Goal: Answer question/provide support

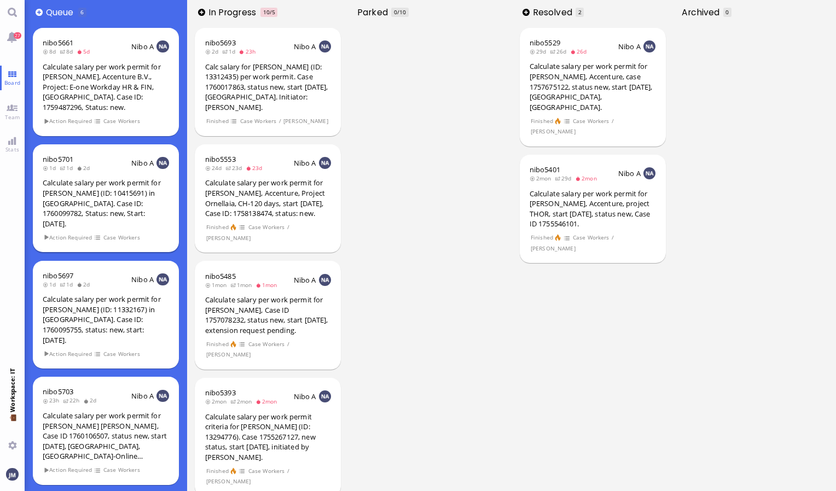
click at [132, 210] on div "nibo5701 1d 1d 2d Nibo A Calculate salary per work permit for [PERSON_NAME] (ID…" at bounding box center [106, 198] width 146 height 108
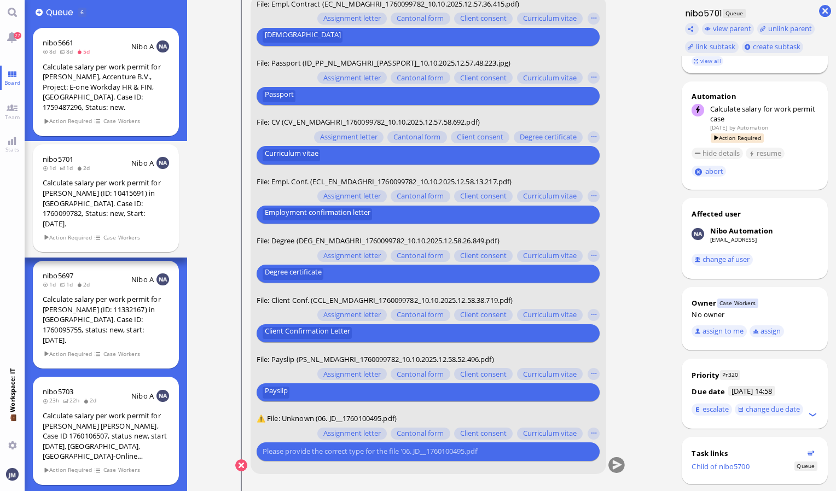
scroll to position [325, 0]
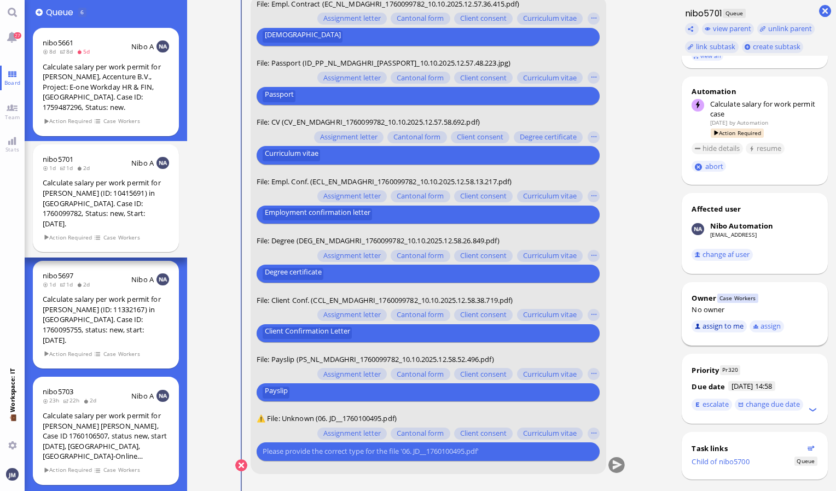
click at [721, 320] on button "assign to me" at bounding box center [718, 326] width 55 height 12
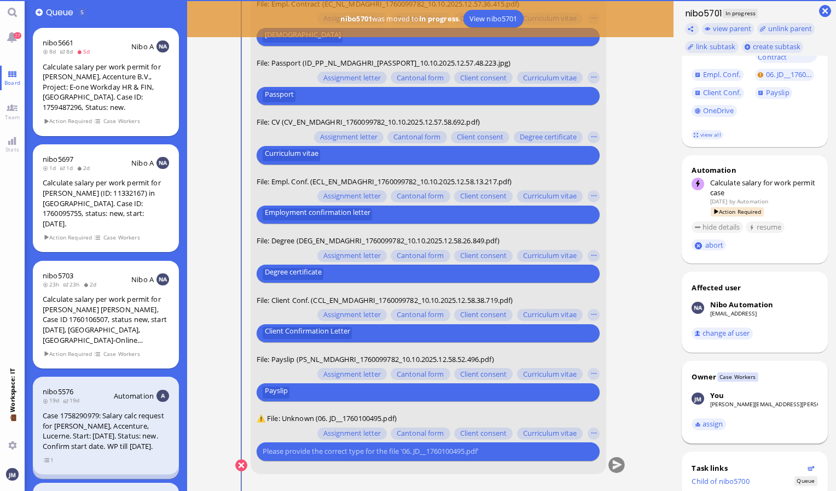
scroll to position [266, 0]
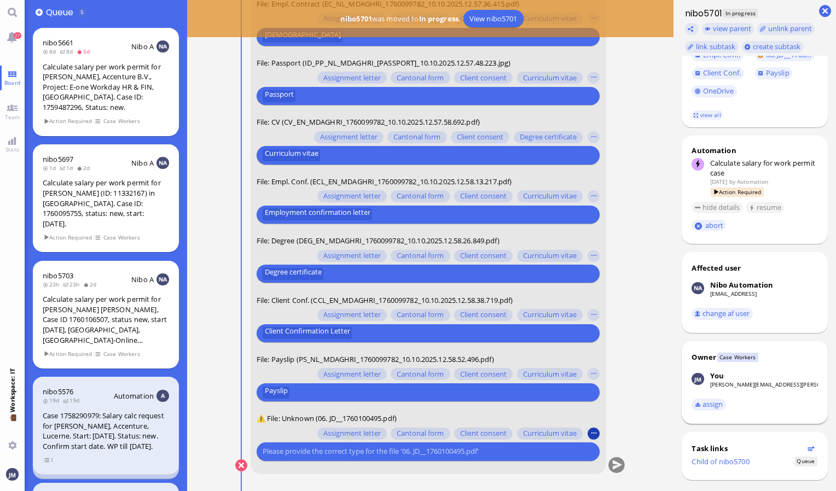
click at [593, 430] on button "button" at bounding box center [593, 434] width 12 height 12
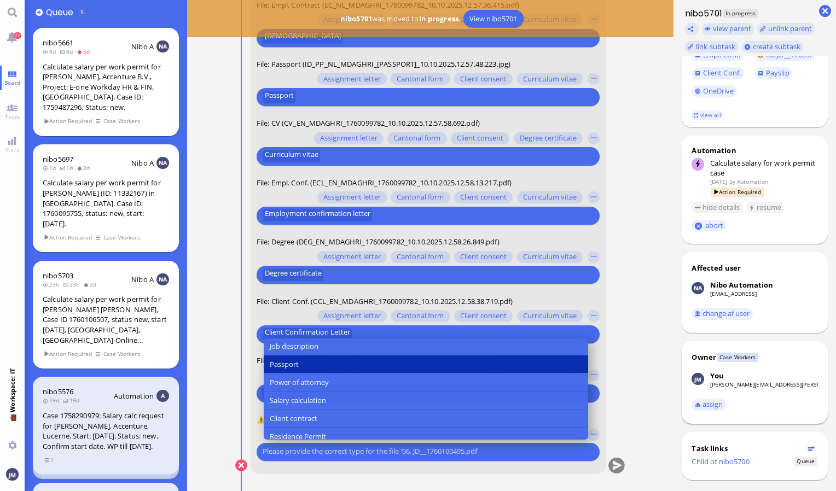
scroll to position [164, 0]
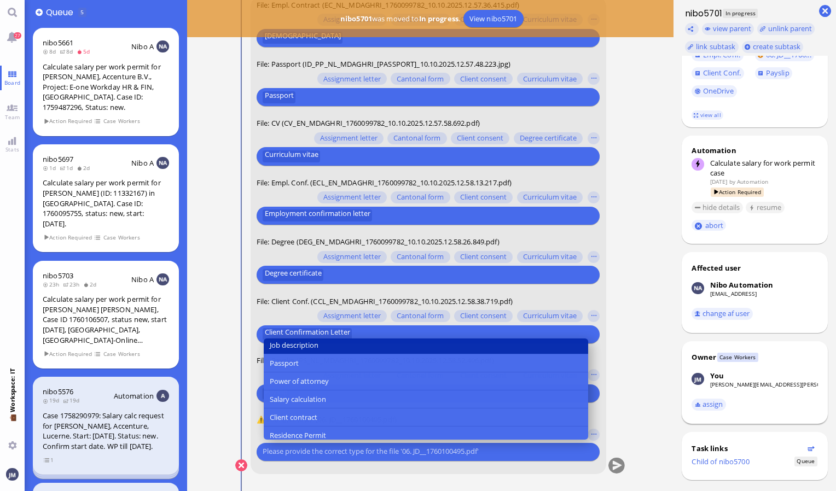
click at [343, 348] on button "Job description" at bounding box center [426, 346] width 324 height 18
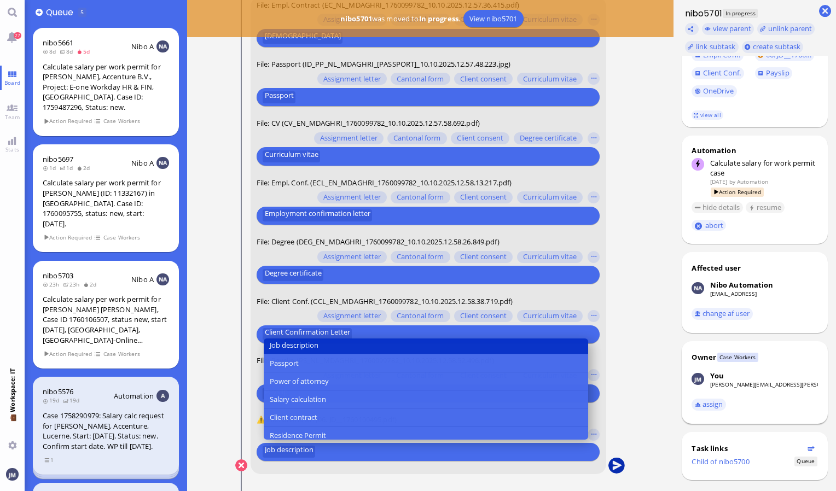
click at [614, 465] on button "submit" at bounding box center [616, 466] width 16 height 16
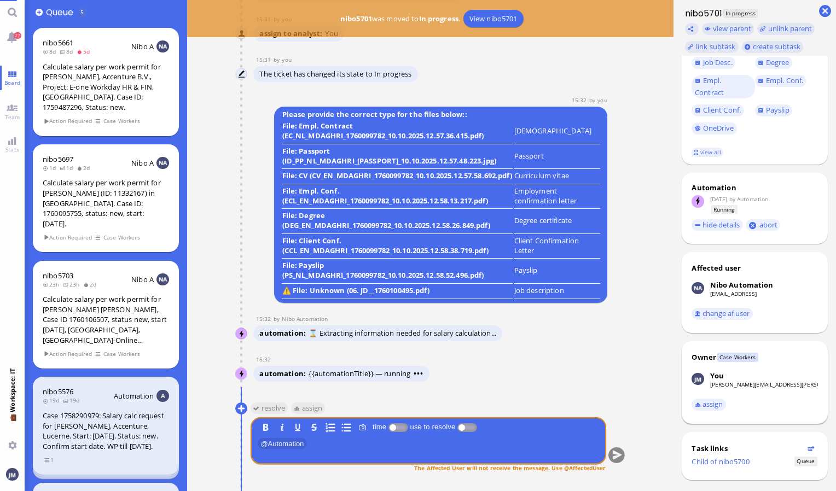
scroll to position [248, 0]
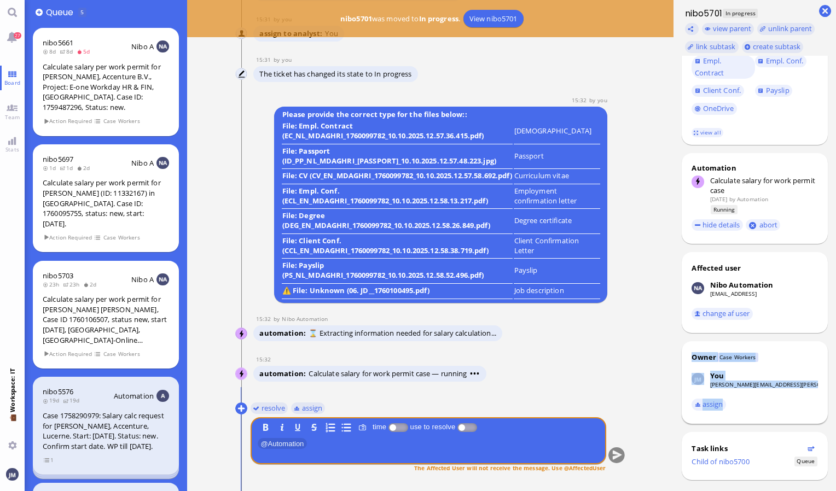
drag, startPoint x: 835, startPoint y: 308, endPoint x: 837, endPoint y: 515, distance: 206.7
click at [835, 491] on html "27 Board Team Stats 💼 Workspace: IT You 👥 Queue 5 nibo5661 8d 8d 5d Nibo A Calc…" at bounding box center [418, 245] width 836 height 491
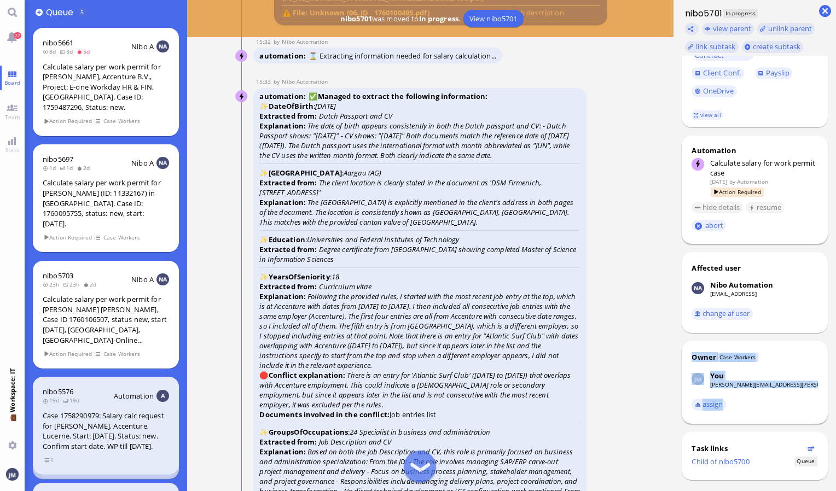
scroll to position [0, 0]
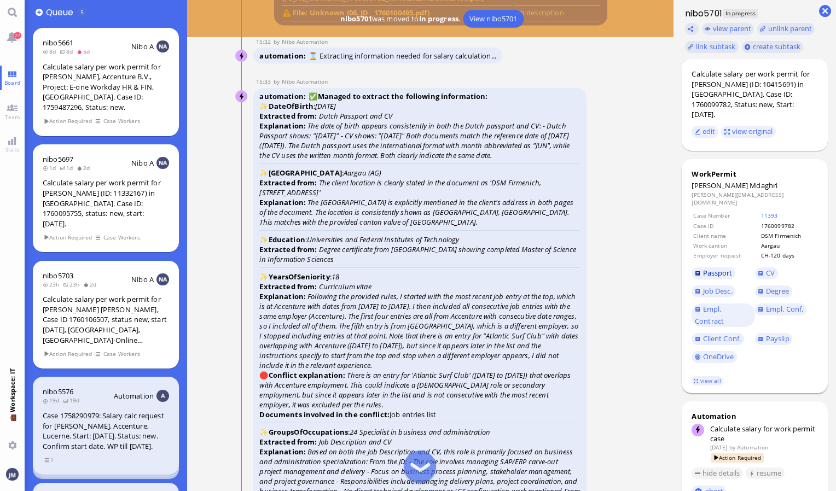
click at [725, 268] on span "Passport" at bounding box center [718, 273] width 30 height 10
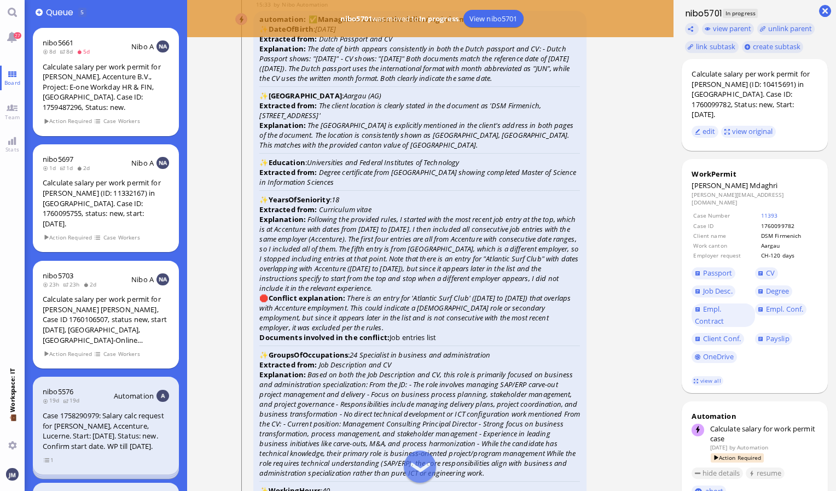
scroll to position [-1625, 0]
click at [769, 286] on span "Degree" at bounding box center [778, 291] width 24 height 10
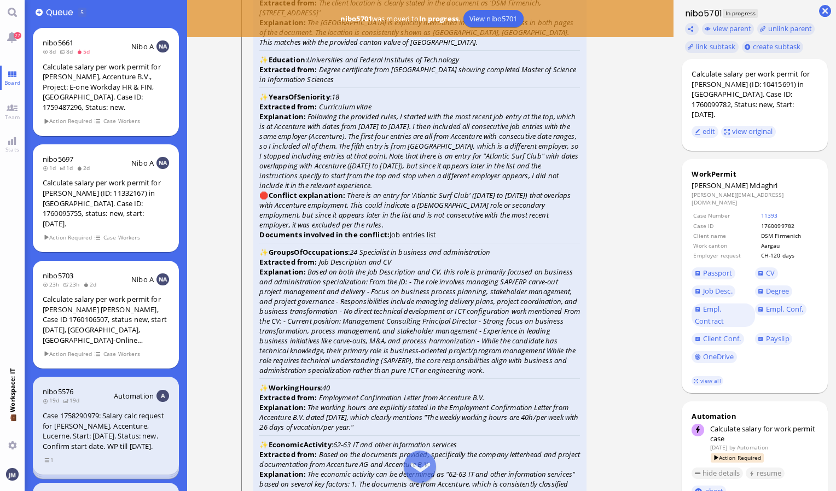
scroll to position [-1523, 0]
click at [774, 268] on span "CV" at bounding box center [770, 273] width 9 height 10
click at [783, 304] on link "Empl. Conf." at bounding box center [780, 310] width 51 height 12
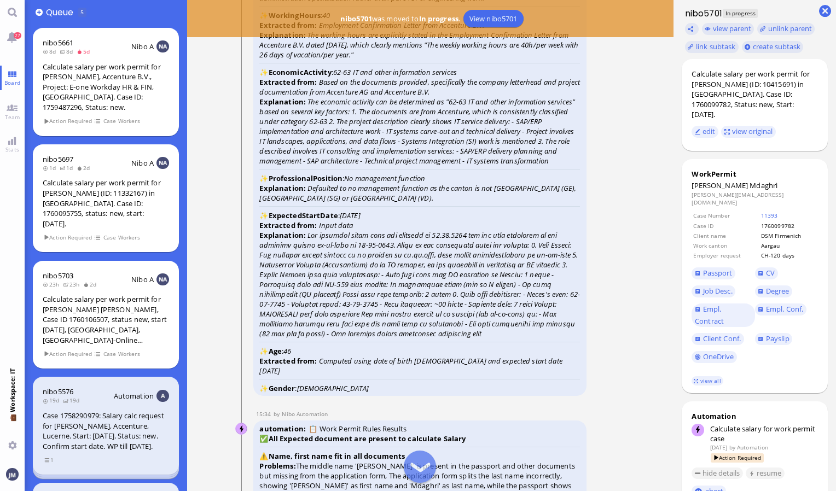
scroll to position [-1147, 0]
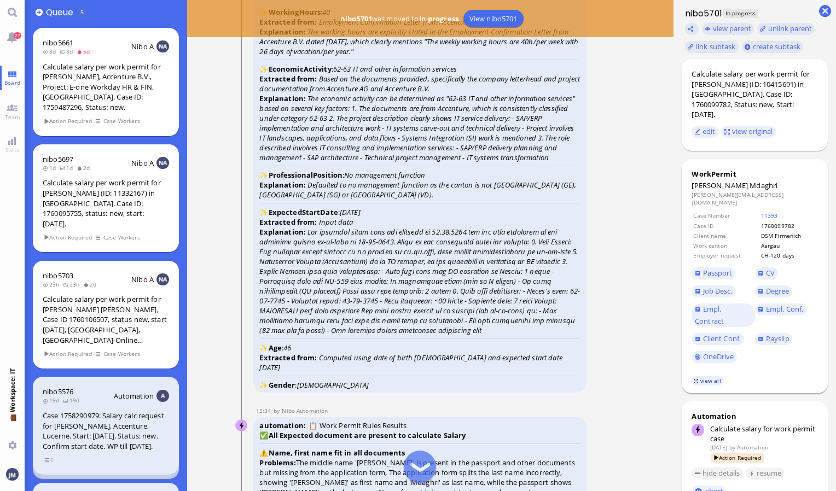
click at [705, 376] on link "view all" at bounding box center [707, 380] width 32 height 9
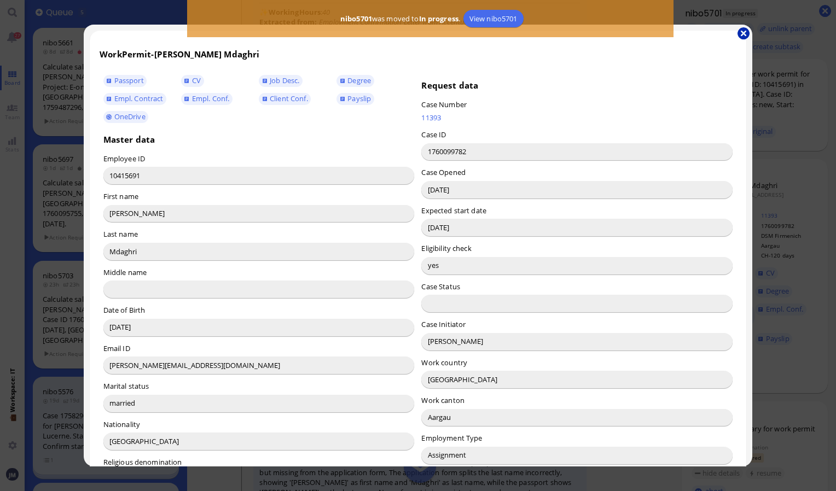
click at [744, 32] on button "button" at bounding box center [743, 33] width 12 height 12
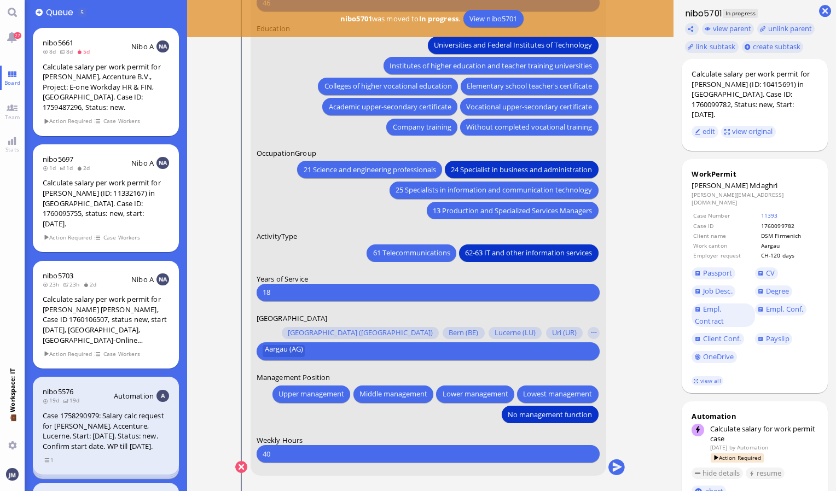
scroll to position [0, 0]
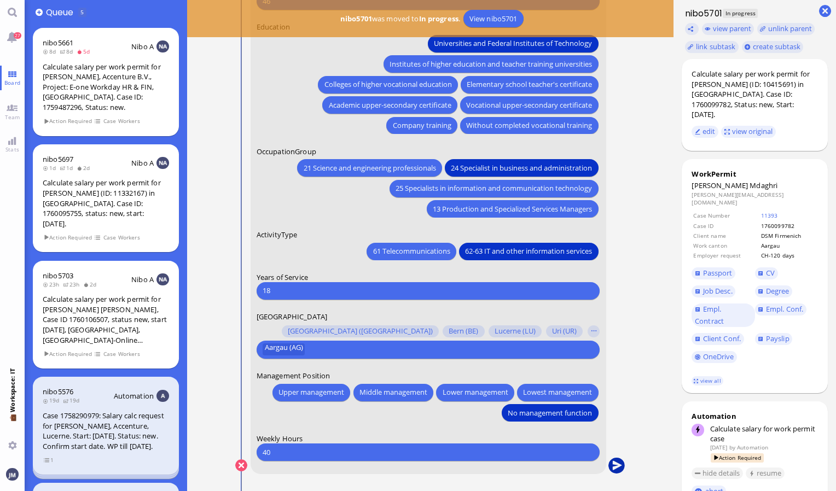
click at [617, 469] on button "submit" at bounding box center [616, 466] width 16 height 16
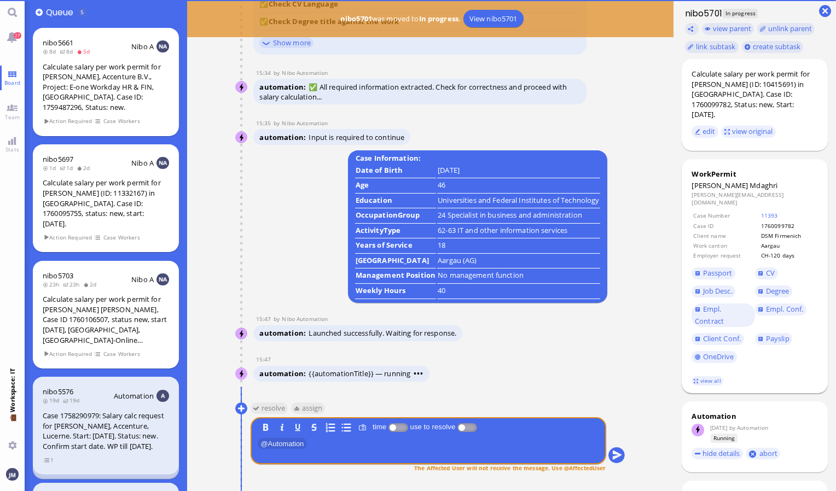
click at [749, 180] on span "Mdaghri" at bounding box center [763, 185] width 28 height 10
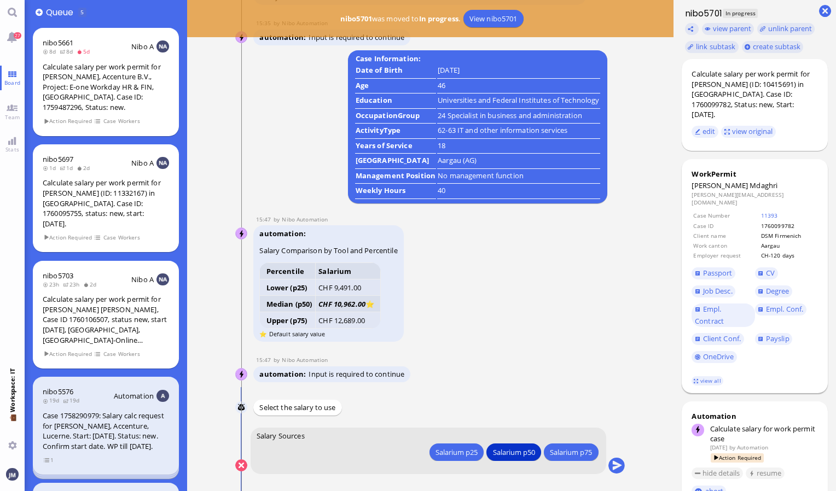
click at [749, 180] on span "Mdaghri" at bounding box center [763, 185] width 28 height 10
copy span "Mdaghri"
click at [615, 462] on button "submit" at bounding box center [616, 466] width 16 height 16
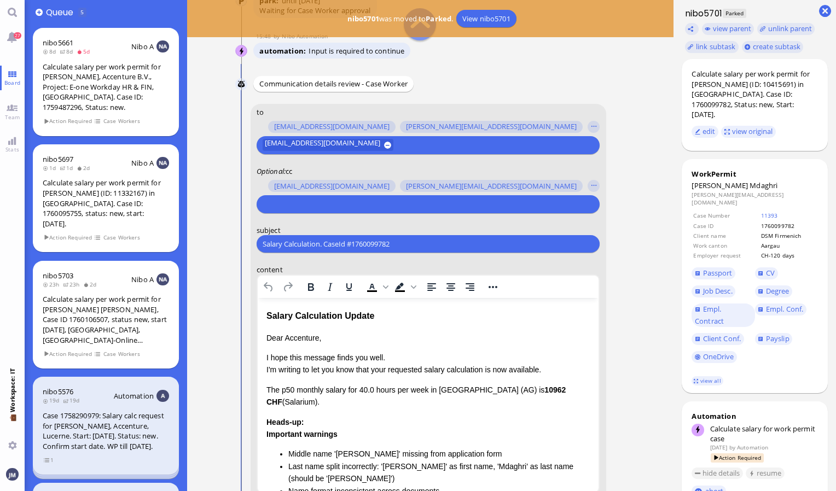
scroll to position [-209, 0]
drag, startPoint x: 412, startPoint y: 245, endPoint x: 217, endPoint y: 262, distance: 196.0
click at [217, 262] on nitautoscroll "[DATE] 14:57 by Automation Automation Calculate eligible salary for work permit…" at bounding box center [430, 245] width 433 height 491
paste input "PazPerTout new case: [PERSON_NAME] (1760099782 / 10415691), Employer Request: C…"
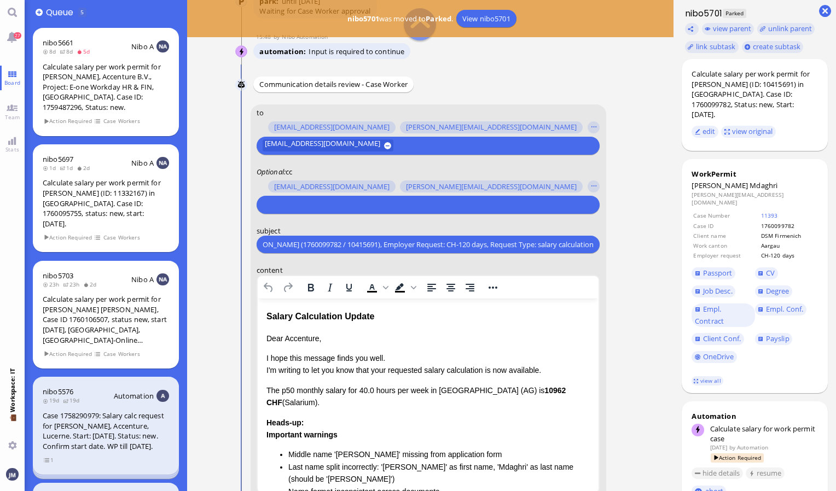
type input "PazPerTout new case: [PERSON_NAME] (1760099782 / 10415691), Employer Request: C…"
click at [291, 200] on input "text" at bounding box center [427, 204] width 328 height 11
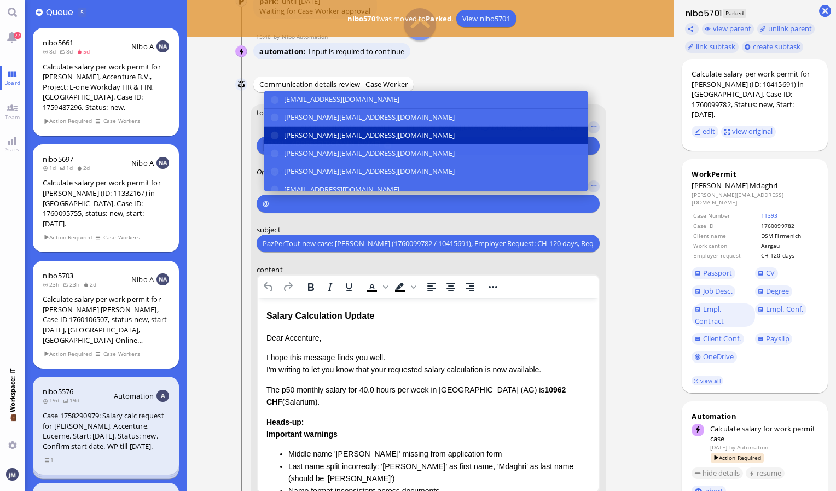
type input "@"
click at [323, 141] on button "[PERSON_NAME][EMAIL_ADDRESS][DOMAIN_NAME]" at bounding box center [426, 135] width 324 height 18
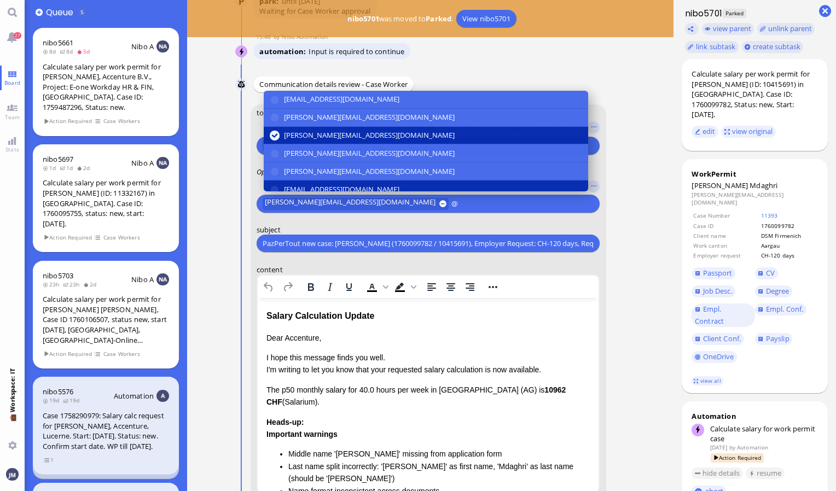
type input "@"
click at [308, 185] on span "[EMAIL_ADDRESS][DOMAIN_NAME]" at bounding box center [341, 189] width 115 height 11
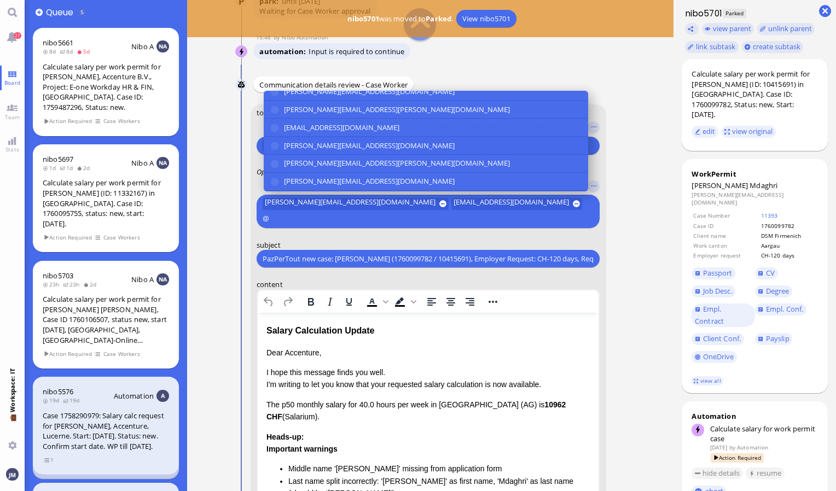
scroll to position [120, 0]
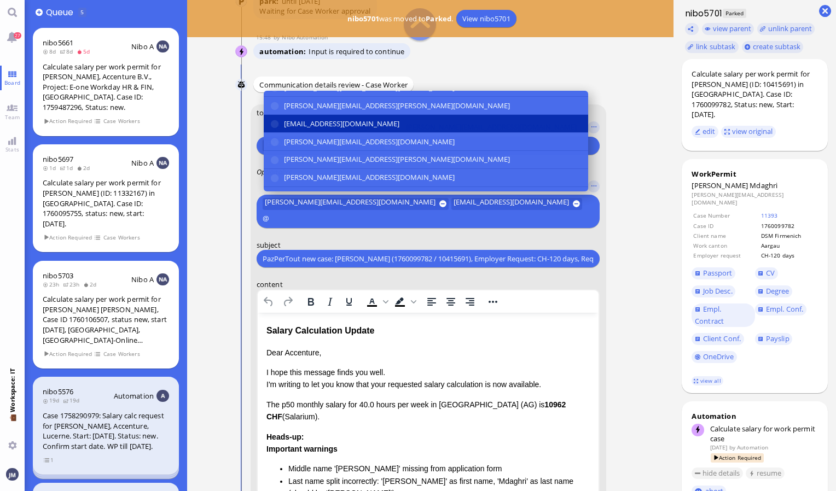
type input "@"
click at [315, 119] on span "[EMAIL_ADDRESS][DOMAIN_NAME]" at bounding box center [341, 123] width 115 height 11
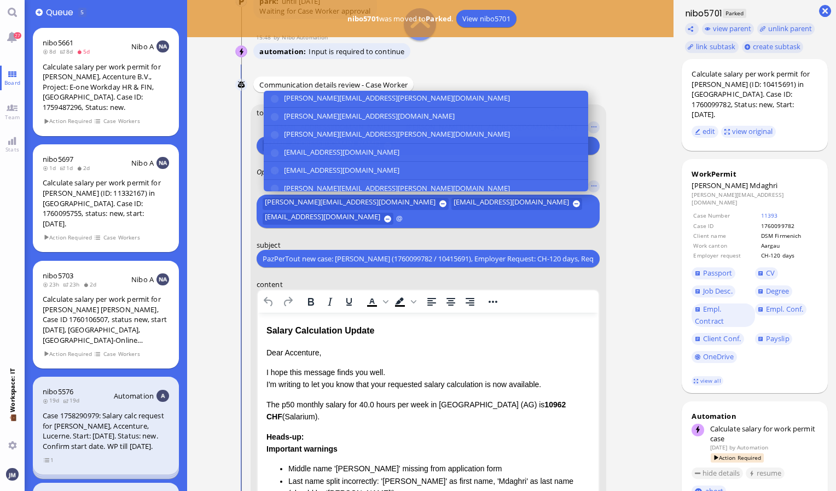
scroll to position [202, 0]
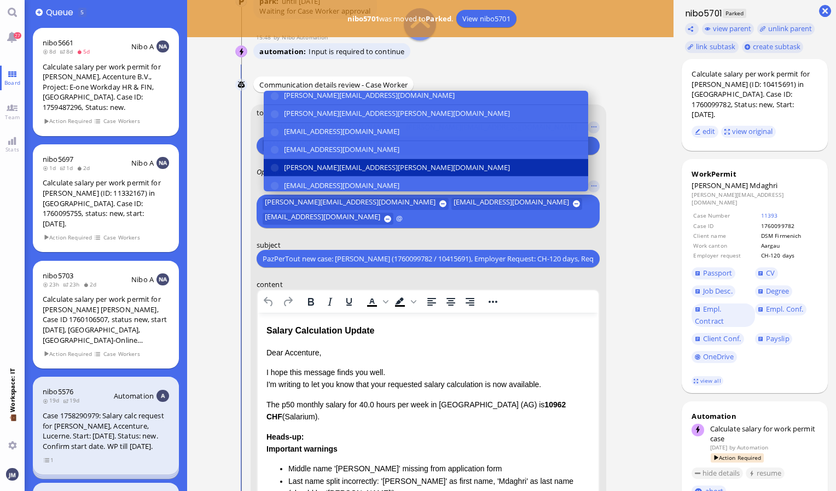
type input "@"
click at [311, 162] on span "[PERSON_NAME][EMAIL_ADDRESS][PERSON_NAME][DOMAIN_NAME]" at bounding box center [397, 167] width 226 height 11
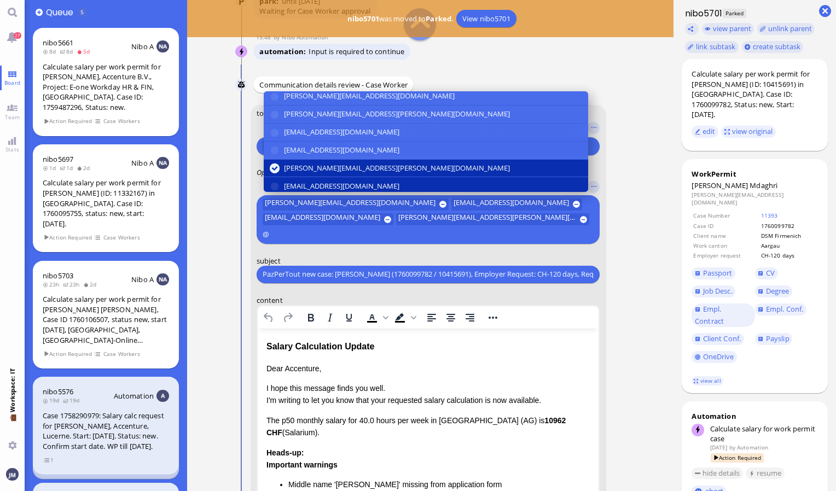
type input "@"
click at [309, 177] on button "[EMAIL_ADDRESS][DOMAIN_NAME]" at bounding box center [426, 186] width 324 height 18
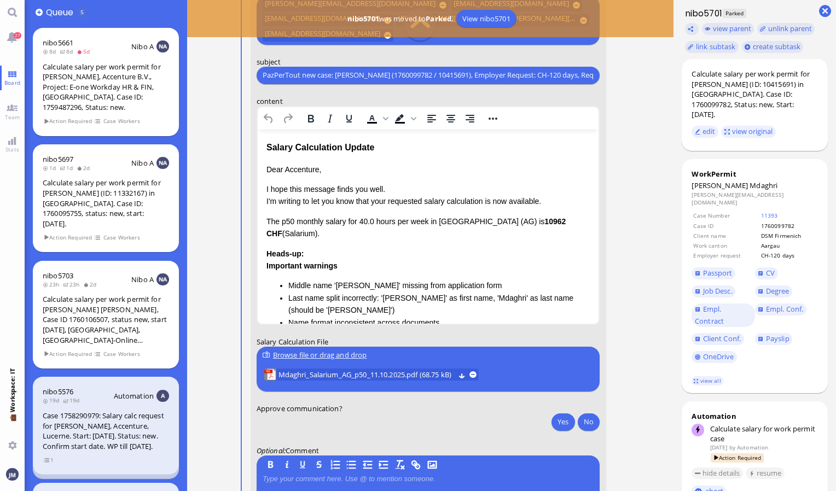
scroll to position [-39, 0]
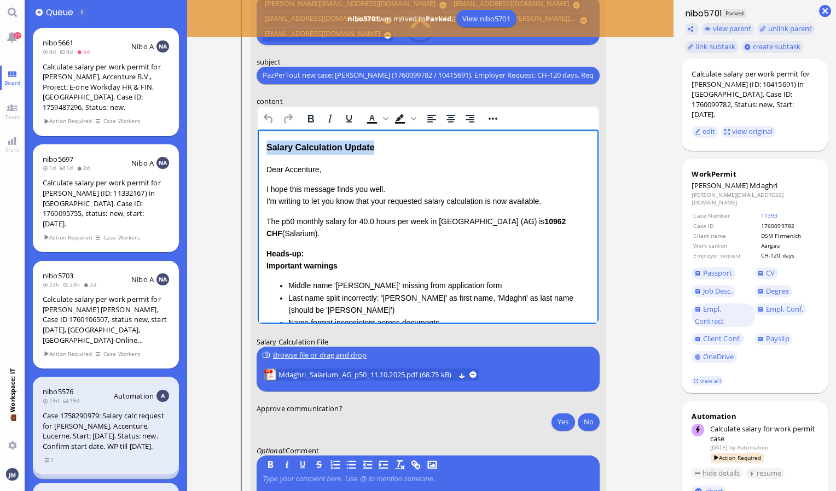
drag, startPoint x: 381, startPoint y: 148, endPoint x: 255, endPoint y: 147, distance: 126.3
click at [257, 147] on html "Salary Calculation Update Dear Accenture, I hope this message finds you well. I…" at bounding box center [427, 309] width 341 height 361
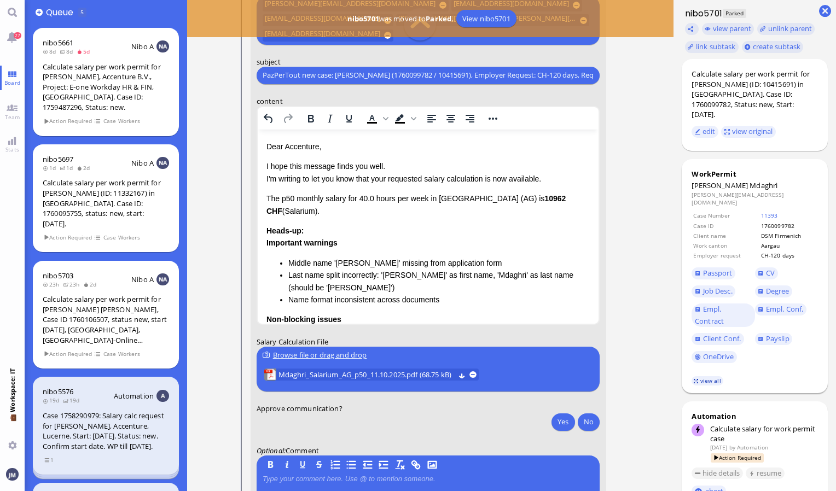
click at [704, 376] on link "view all" at bounding box center [707, 380] width 32 height 9
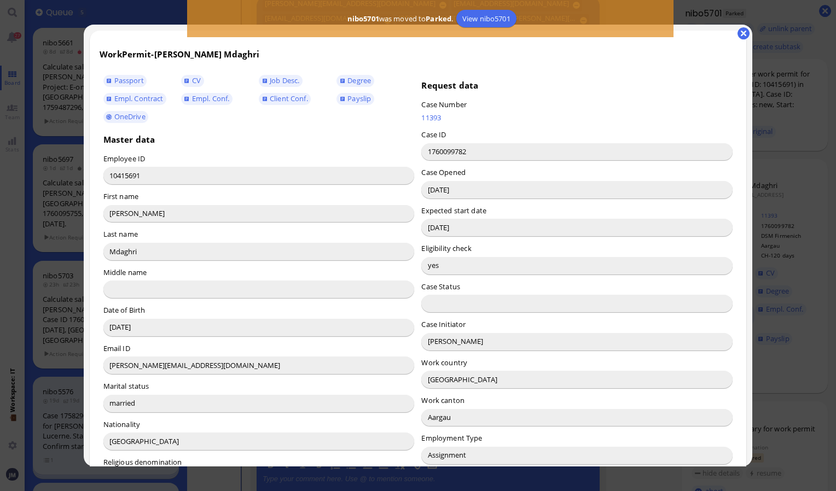
click at [439, 347] on input "[PERSON_NAME]" at bounding box center [576, 342] width 311 height 18
click at [438, 340] on input "[PERSON_NAME]" at bounding box center [576, 342] width 311 height 18
click at [743, 37] on button "button" at bounding box center [743, 33] width 12 height 12
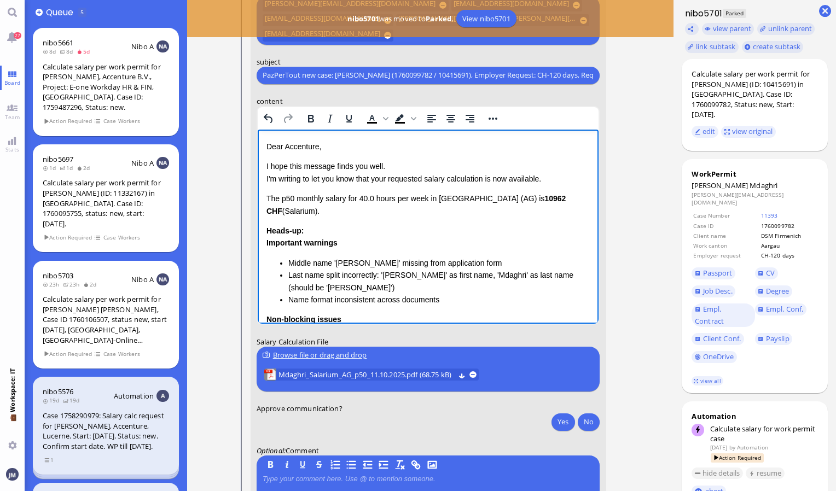
click at [302, 144] on p "Dear Accenture," at bounding box center [428, 146] width 324 height 12
drag, startPoint x: 264, startPoint y: 190, endPoint x: 326, endPoint y: 274, distance: 104.5
click at [326, 274] on html "Dear [PERSON_NAME], I hope this message finds you well. I'm writing to let you …" at bounding box center [427, 298] width 341 height 339
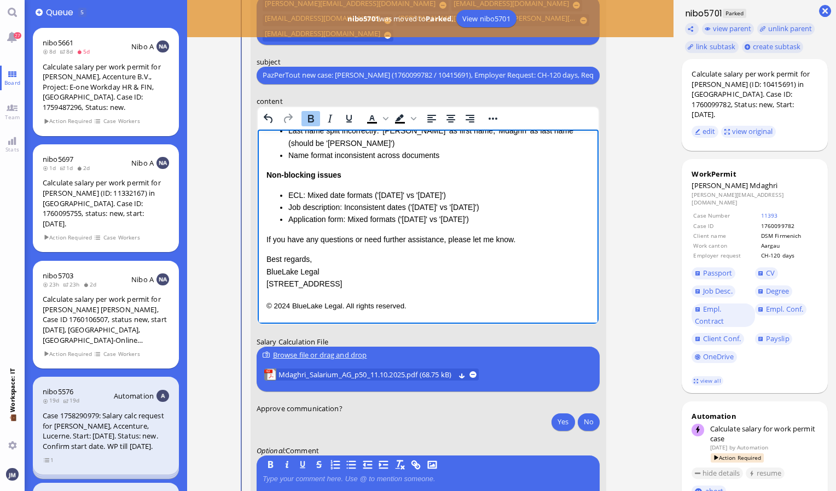
scroll to position [0, 0]
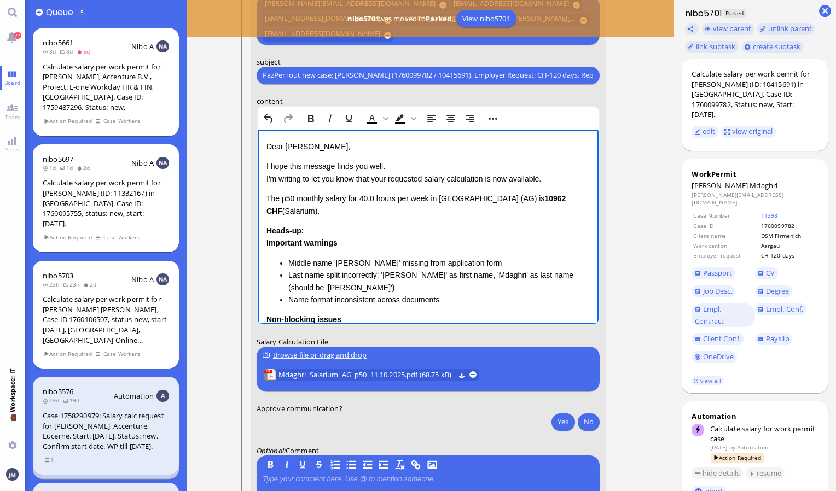
drag, startPoint x: 505, startPoint y: 221, endPoint x: 258, endPoint y: 198, distance: 248.3
click at [258, 198] on html "Dear [PERSON_NAME], I hope this message finds you well. I'm writing to let you …" at bounding box center [427, 298] width 341 height 339
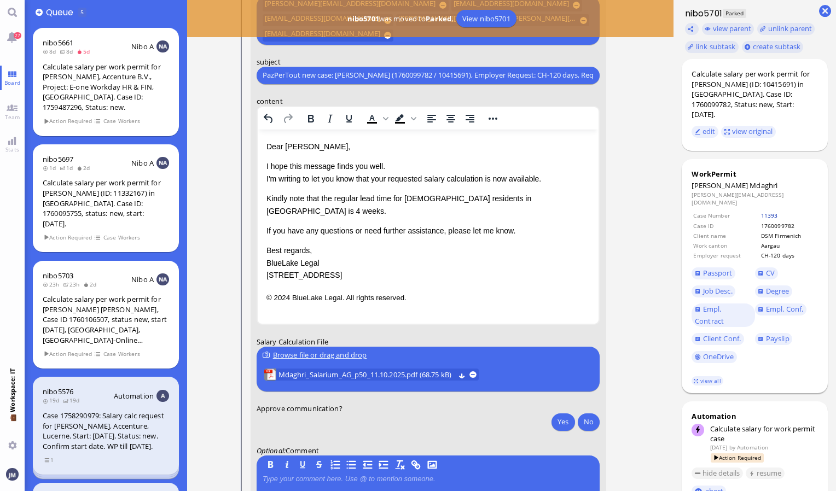
click at [766, 212] on link "11393" at bounding box center [769, 216] width 17 height 8
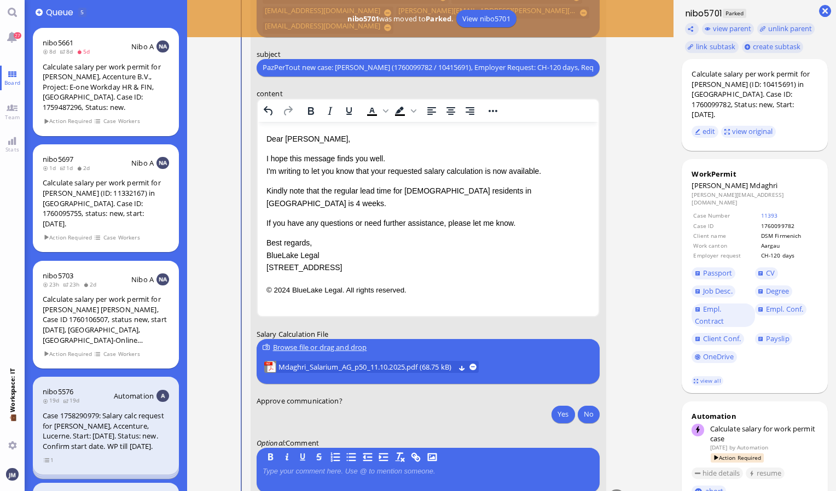
scroll to position [-31, 0]
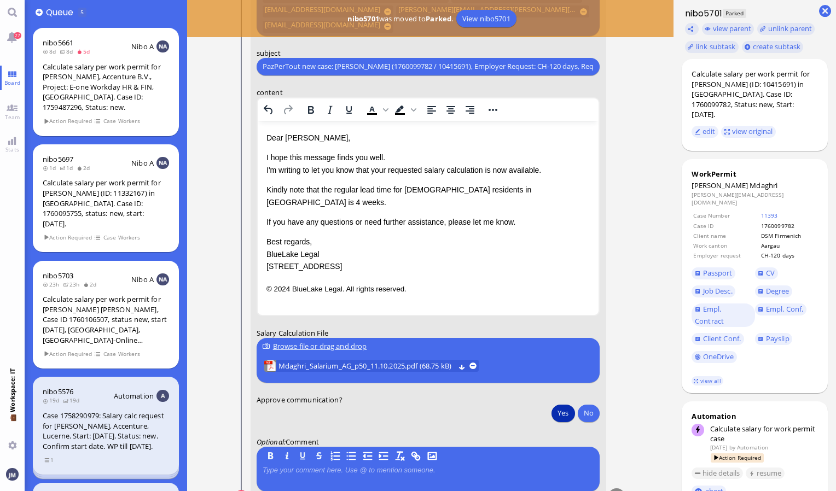
click at [559, 415] on button "Yes" at bounding box center [562, 413] width 23 height 18
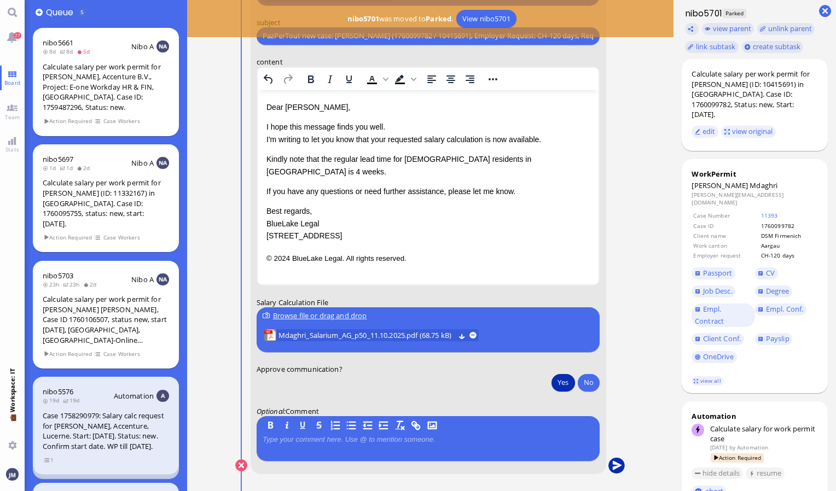
click at [615, 468] on button "submit" at bounding box center [616, 466] width 16 height 16
